Goal: Information Seeking & Learning: Learn about a topic

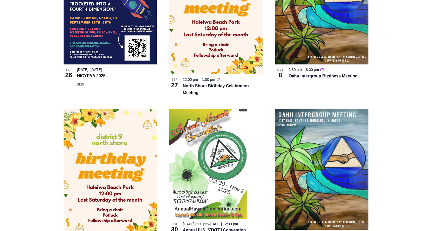
scroll to position [260, 0]
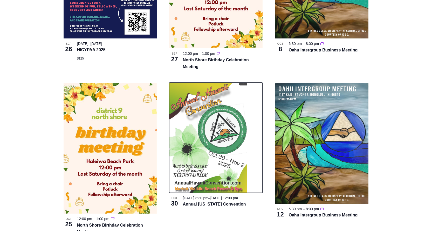
click at [216, 148] on img at bounding box center [208, 138] width 78 height 110
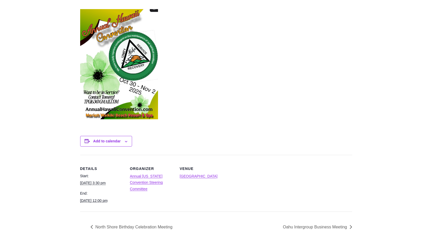
scroll to position [182, 0]
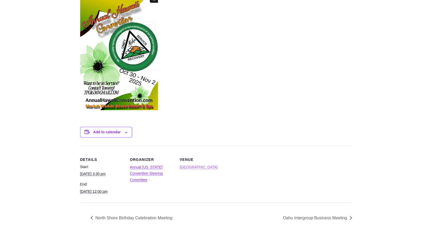
click at [190, 167] on link "[GEOGRAPHIC_DATA]" at bounding box center [199, 167] width 38 height 4
click at [112, 99] on img at bounding box center [119, 55] width 78 height 110
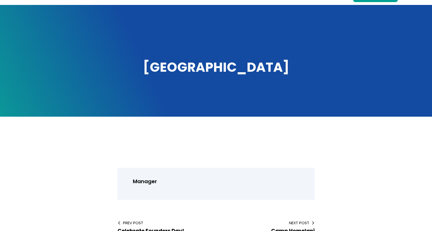
scroll to position [26, 0]
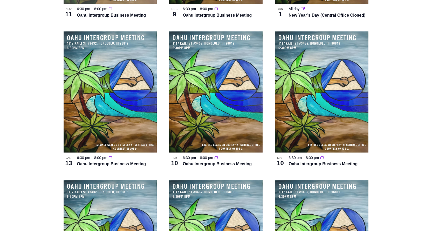
scroll to position [1403, 0]
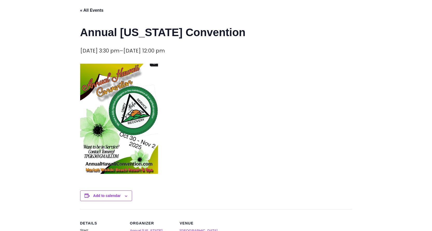
scroll to position [130, 0]
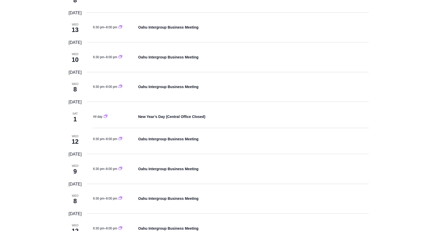
scroll to position [1195, 0]
